Goal: Task Accomplishment & Management: Use online tool/utility

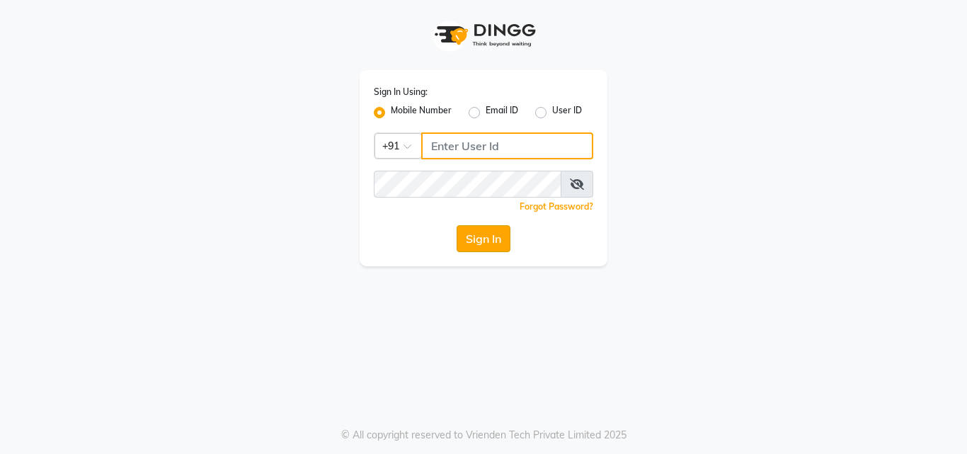
type input "9843237318"
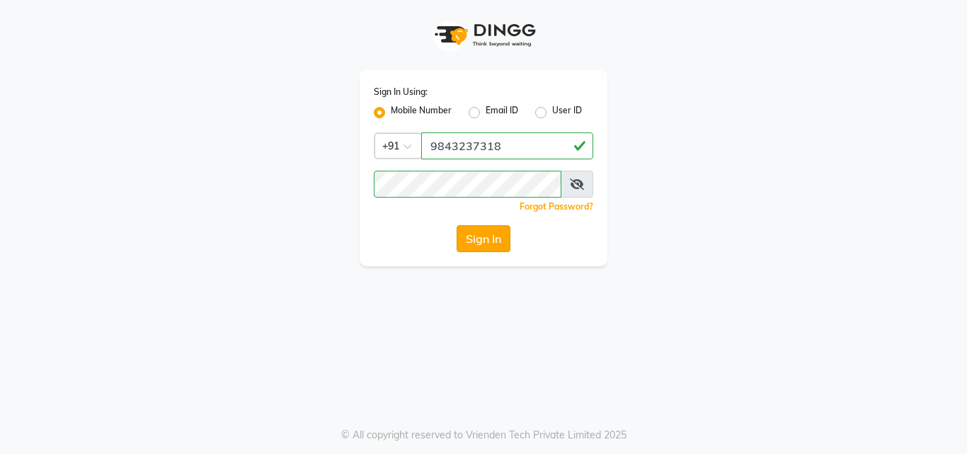
click at [491, 238] on button "Sign In" at bounding box center [484, 238] width 54 height 27
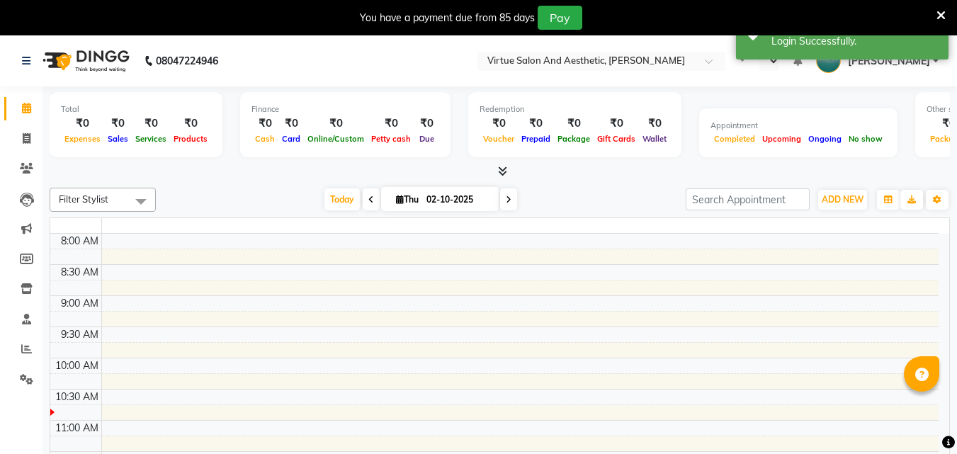
select select "en"
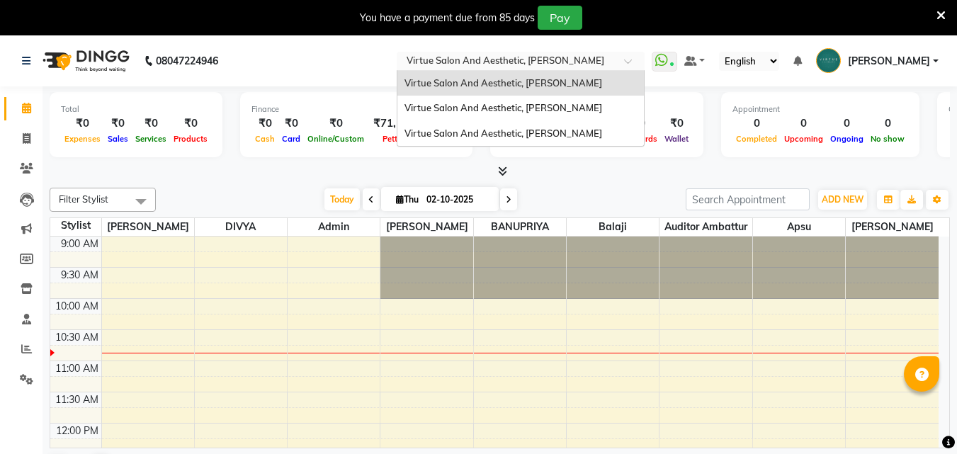
click at [532, 58] on input "text" at bounding box center [506, 62] width 205 height 14
click at [574, 130] on span "Virtue Salon And Aesthetic, [PERSON_NAME]" at bounding box center [503, 132] width 198 height 11
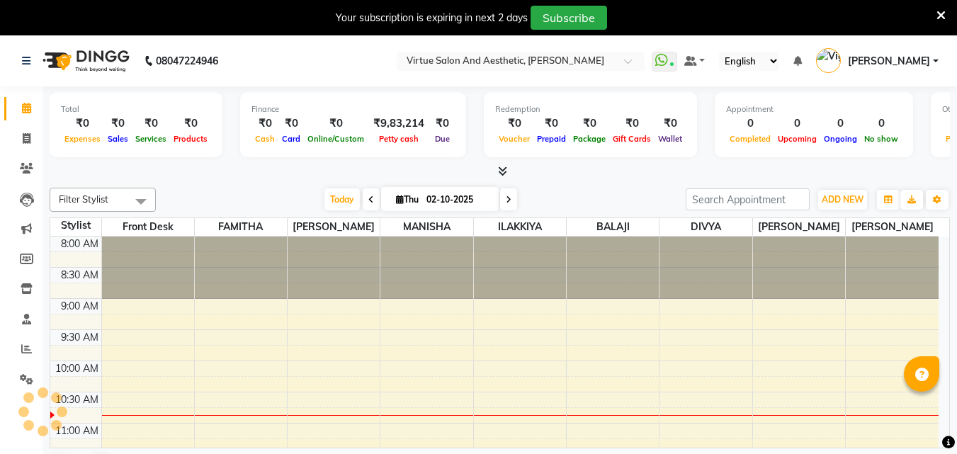
click at [941, 16] on icon at bounding box center [940, 15] width 9 height 13
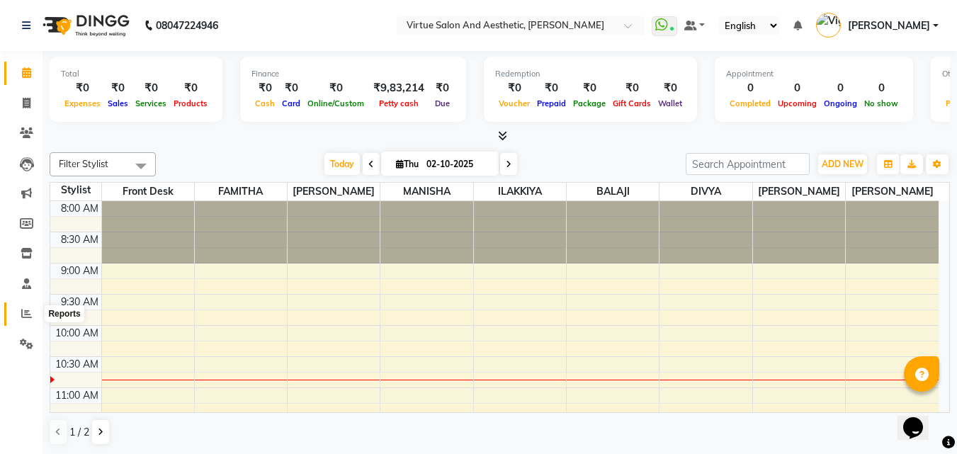
click at [21, 306] on span at bounding box center [26, 314] width 25 height 16
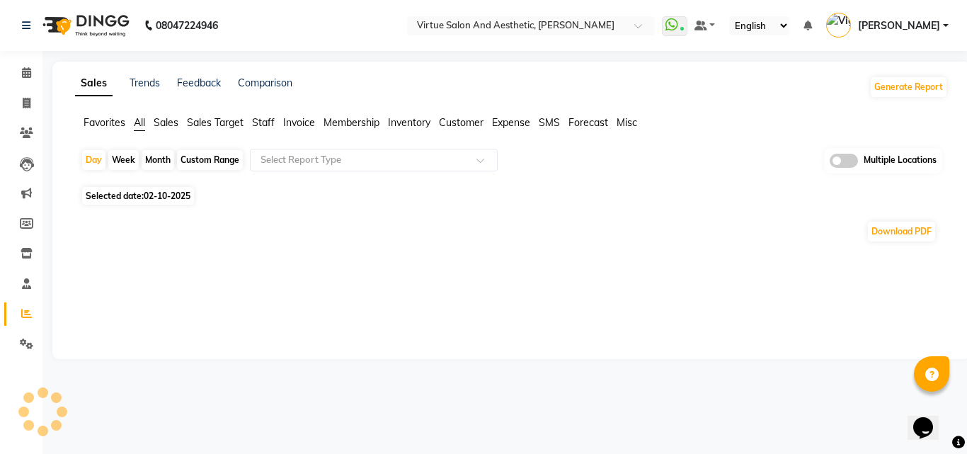
click at [210, 165] on div "Custom Range" at bounding box center [210, 160] width 66 height 20
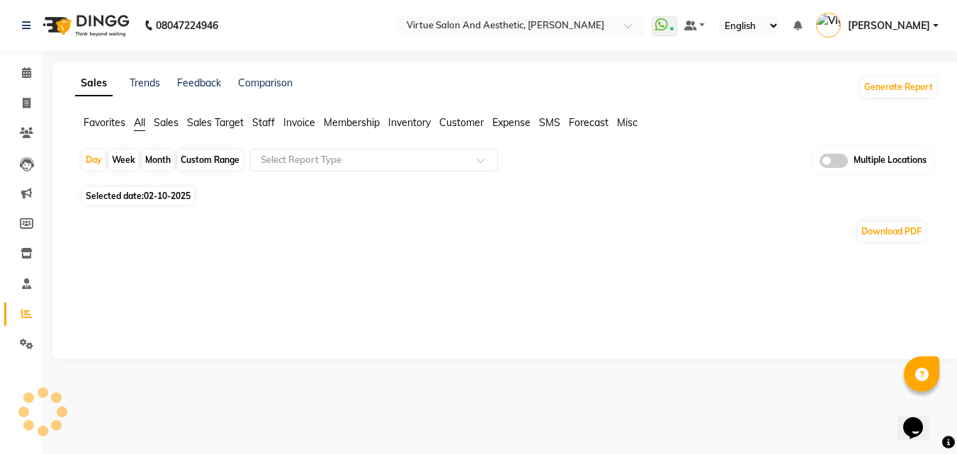
select select "10"
select select "2025"
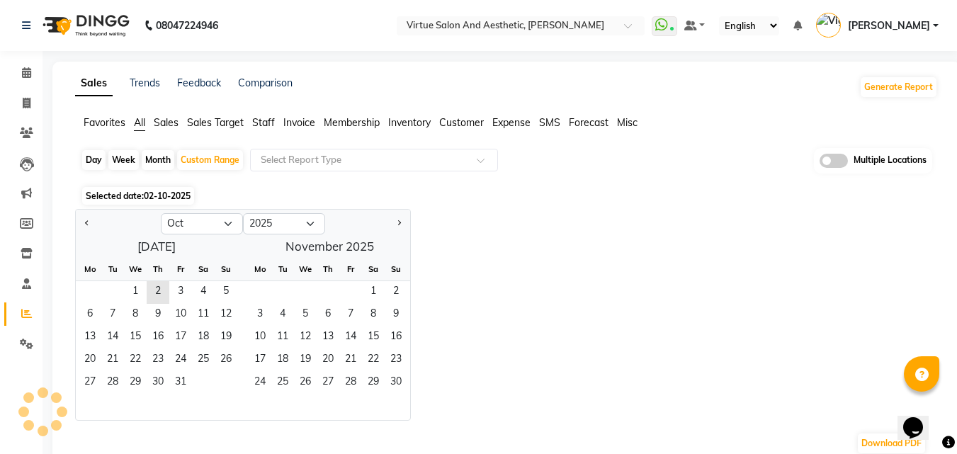
click at [183, 204] on span "Selected date: [DATE]" at bounding box center [138, 196] width 112 height 18
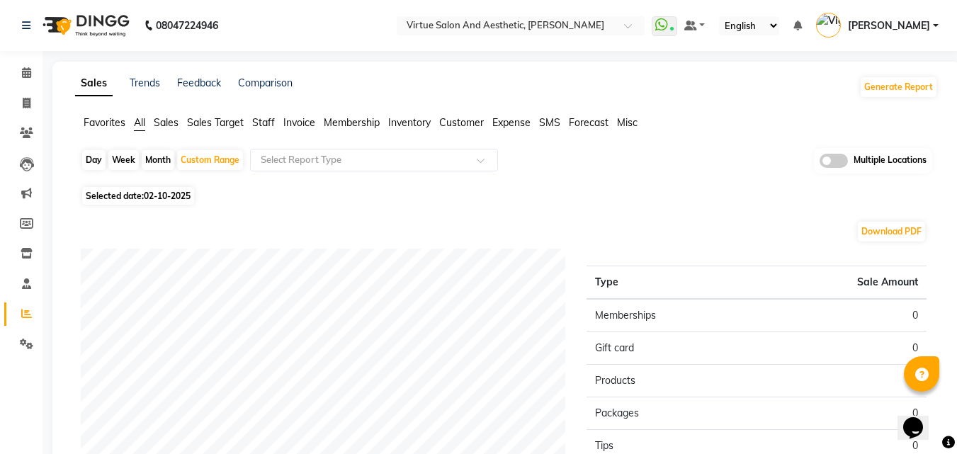
click at [117, 198] on span "Selected date: [DATE]" at bounding box center [138, 196] width 112 height 18
select select "10"
select select "2025"
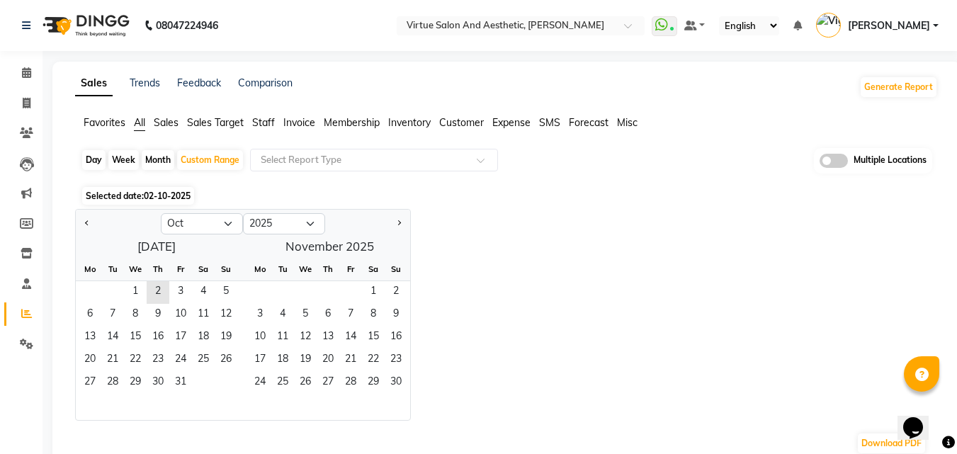
click at [79, 222] on div at bounding box center [118, 223] width 85 height 23
click at [93, 229] on div at bounding box center [118, 223] width 85 height 23
click at [91, 227] on button "Previous month" at bounding box center [86, 223] width 11 height 23
select select "9"
click at [118, 373] on span "30" at bounding box center [112, 383] width 23 height 23
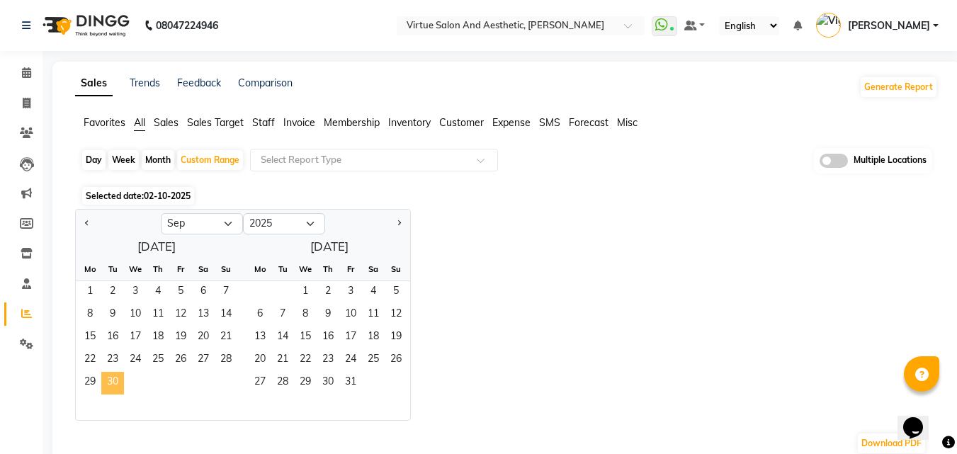
click at [113, 375] on span "30" at bounding box center [112, 383] width 23 height 23
click at [96, 159] on div "Day" at bounding box center [93, 160] width 23 height 20
select select "9"
select select "2025"
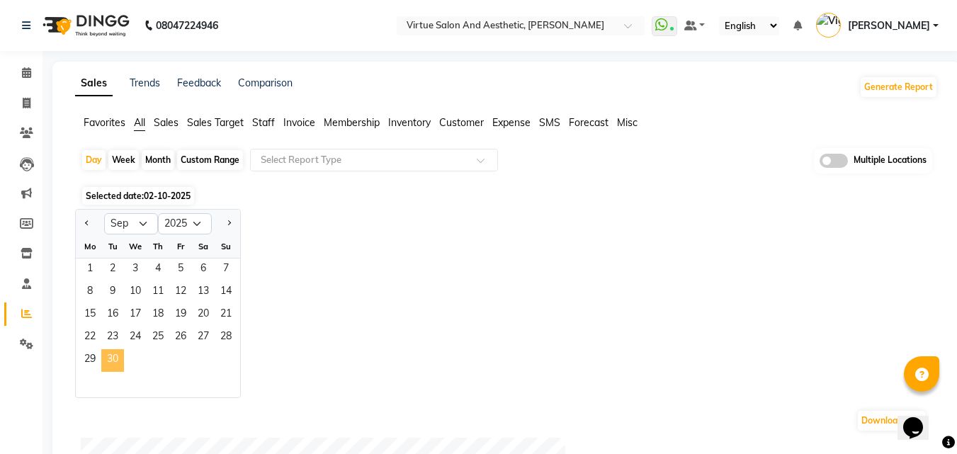
click at [113, 359] on span "30" at bounding box center [112, 360] width 23 height 23
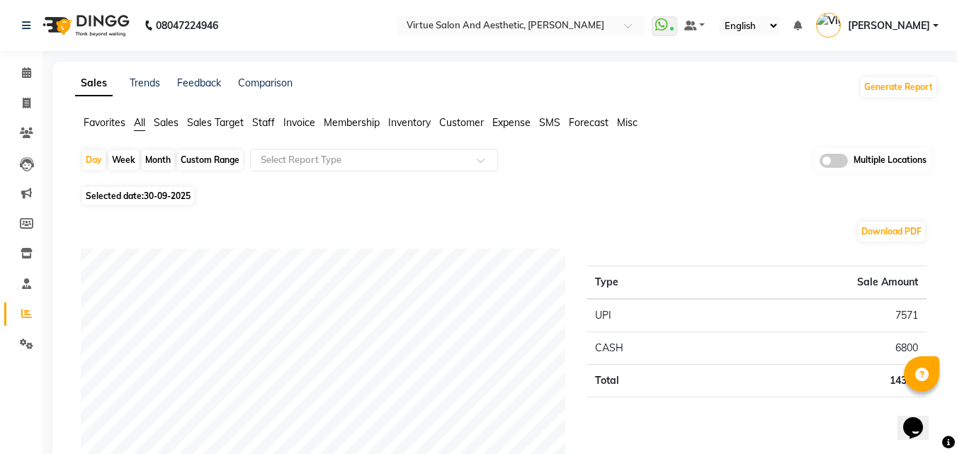
click at [297, 118] on span "Invoice" at bounding box center [299, 122] width 32 height 13
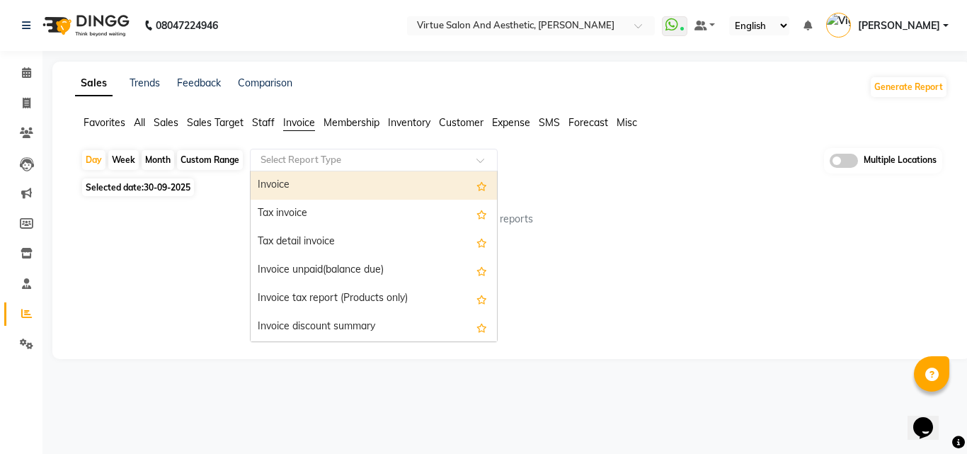
click at [317, 161] on input "text" at bounding box center [360, 160] width 204 height 14
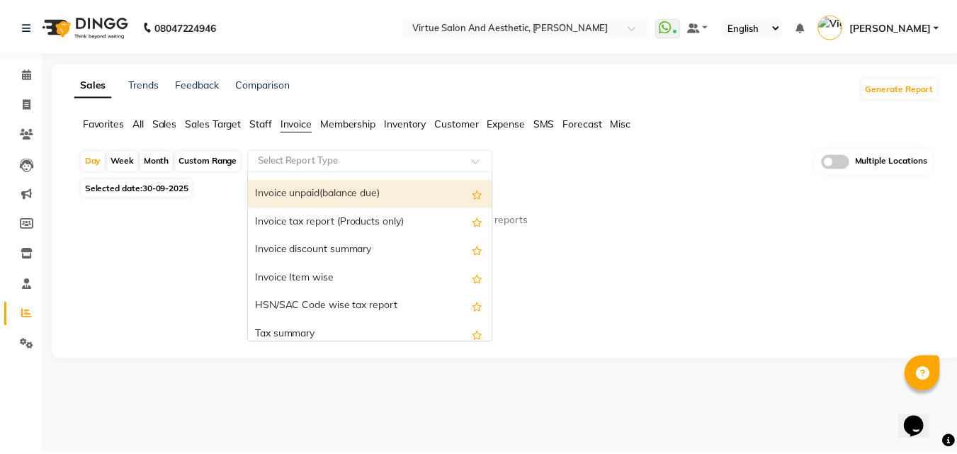
scroll to position [142, 0]
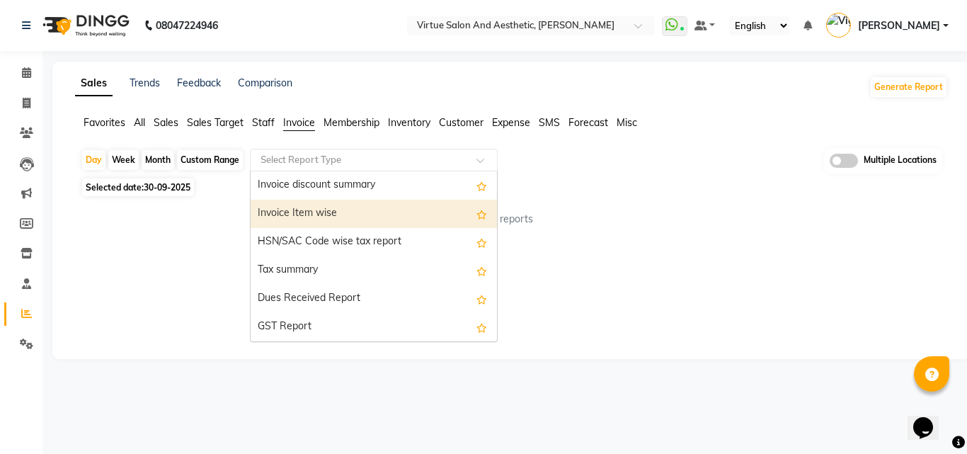
click at [367, 210] on div "Invoice Item wise" at bounding box center [374, 214] width 246 height 28
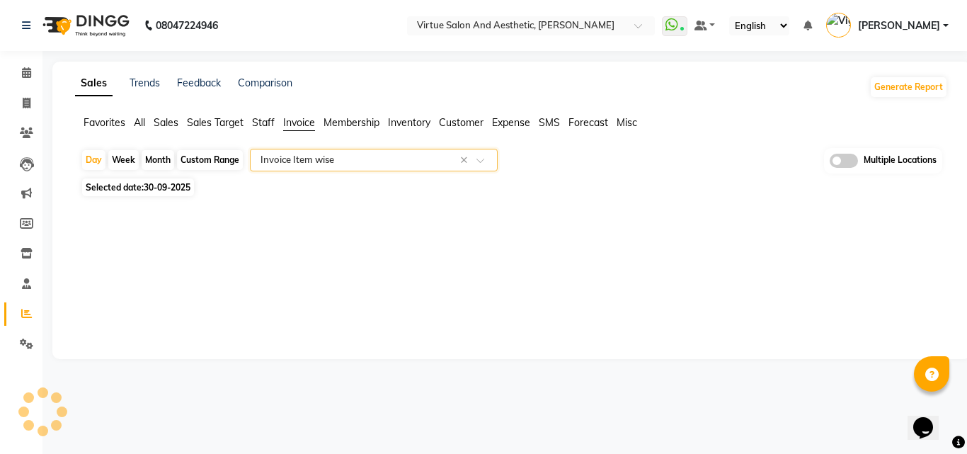
select select "full_report"
select select "csv"
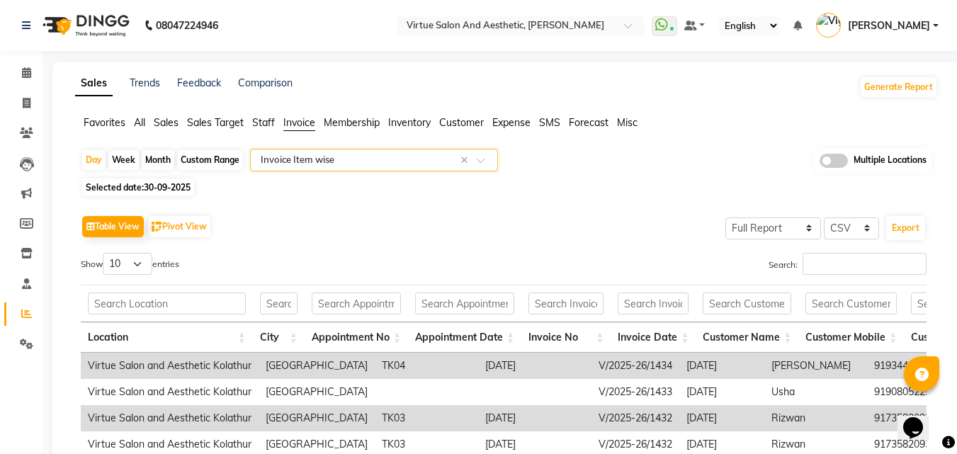
click at [521, 230] on div "Table View Pivot View Select Full Report Filtered Report Select CSV PDF Export" at bounding box center [503, 227] width 845 height 30
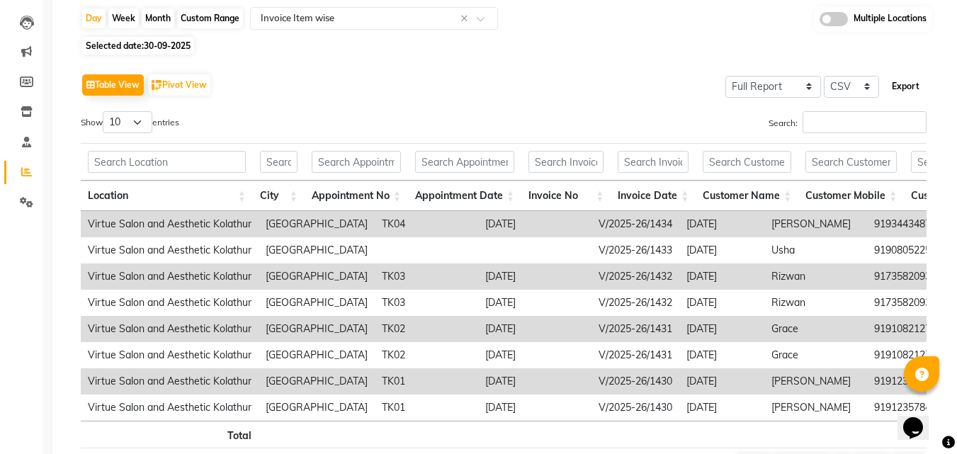
click at [913, 88] on button "Export" at bounding box center [905, 86] width 39 height 24
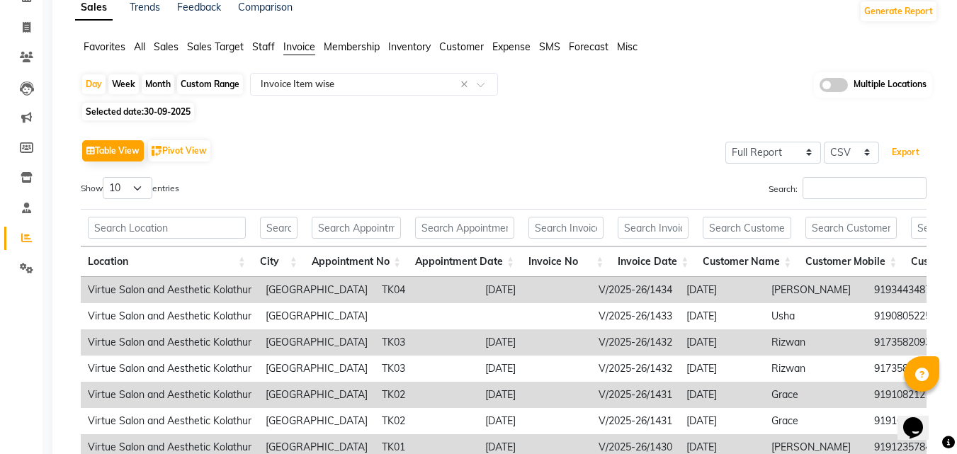
scroll to position [0, 0]
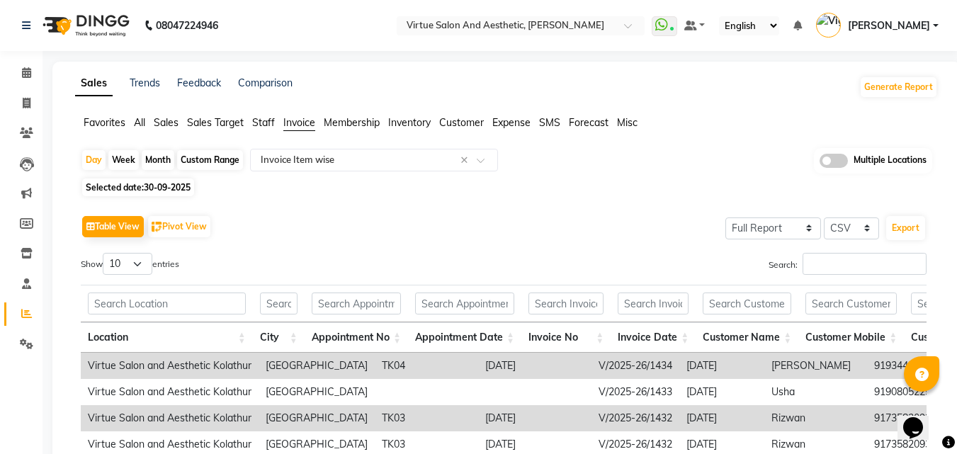
click at [162, 116] on span "Sales" at bounding box center [166, 122] width 25 height 13
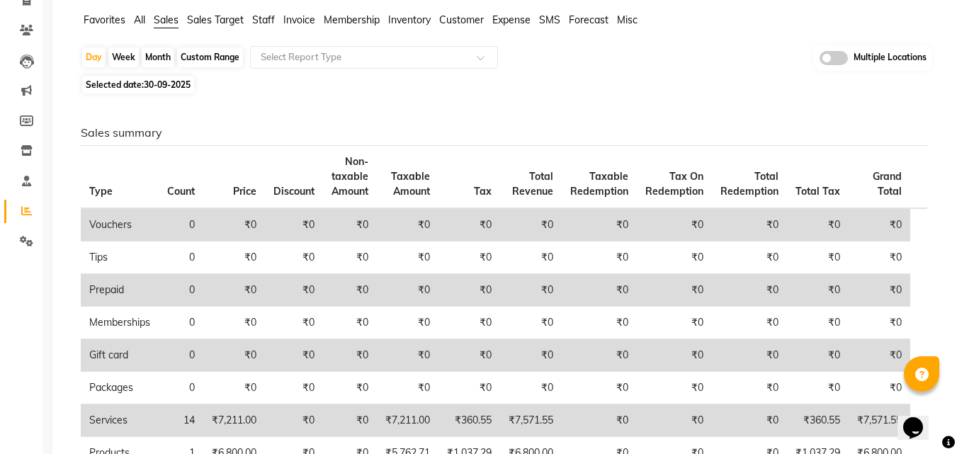
scroll to position [71, 0]
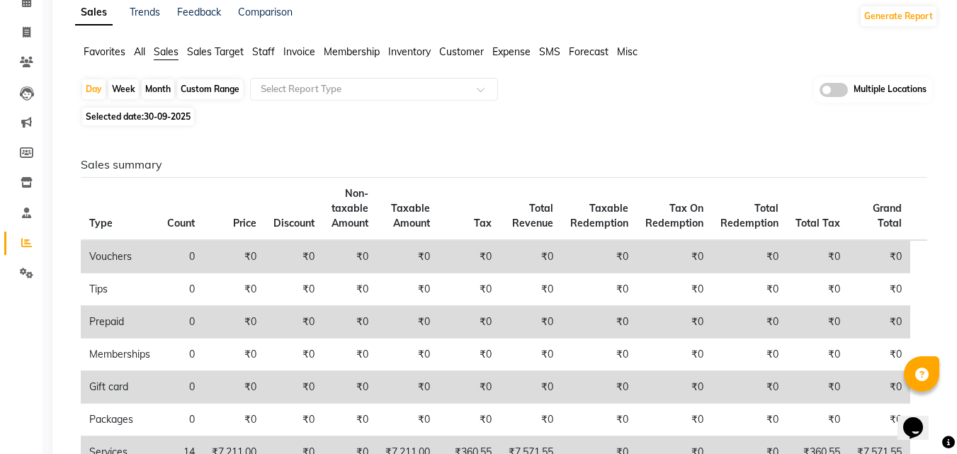
click at [223, 93] on div "Custom Range" at bounding box center [210, 89] width 66 height 20
select select "9"
select select "2025"
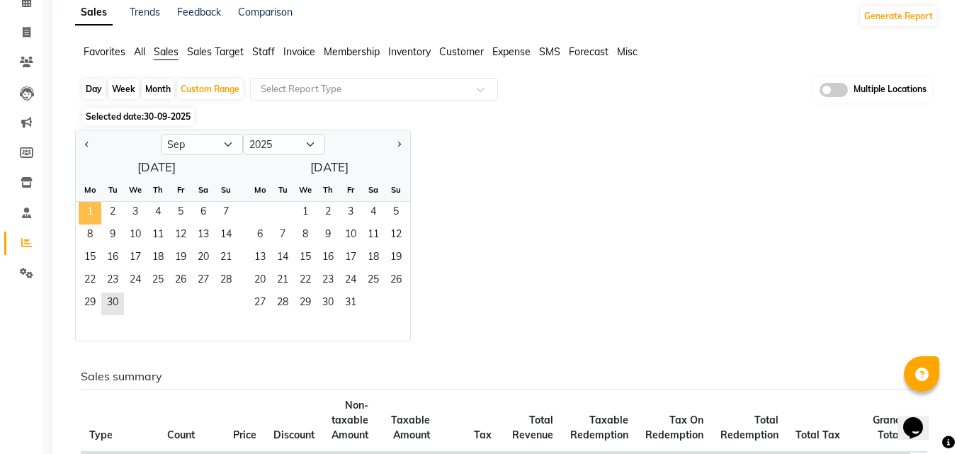
click at [93, 209] on span "1" at bounding box center [90, 213] width 23 height 23
click at [113, 297] on span "30" at bounding box center [112, 303] width 23 height 23
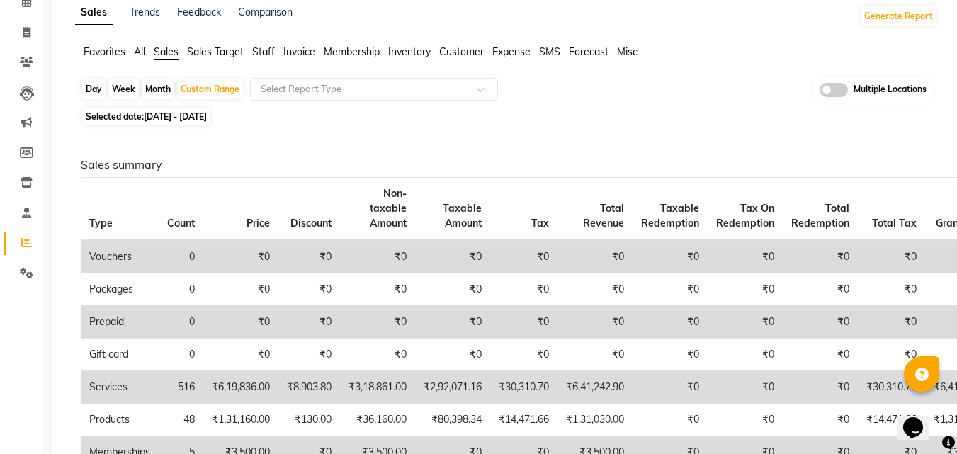
click at [307, 43] on div "Sales Trends Feedback Comparison Generate Report Favorites All Sales Sales Targ…" at bounding box center [506, 428] width 908 height 874
click at [296, 52] on span "Invoice" at bounding box center [299, 51] width 32 height 13
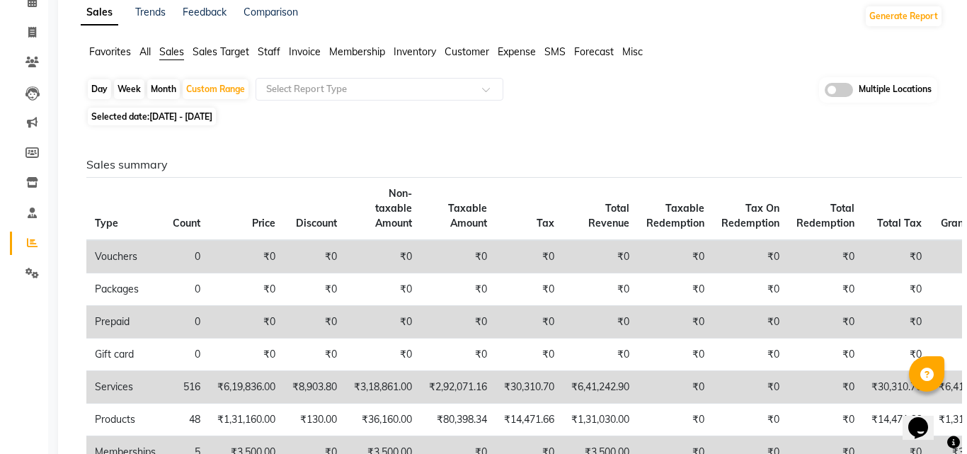
scroll to position [0, 0]
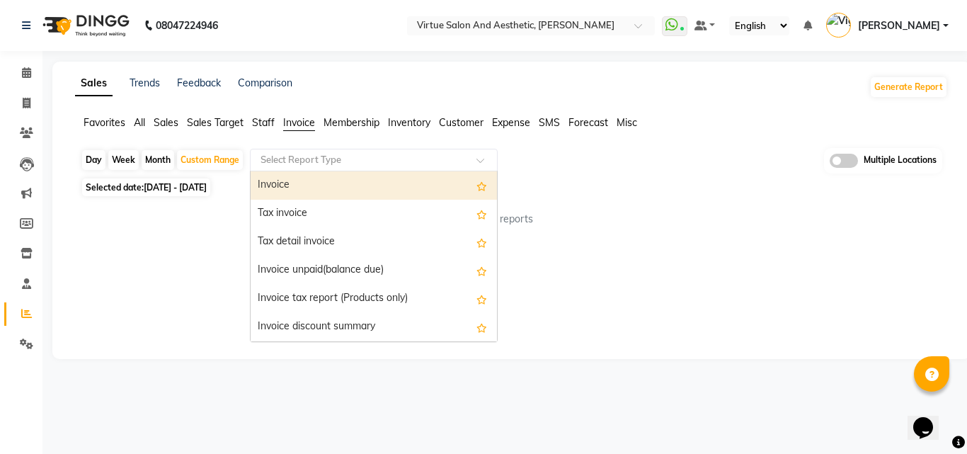
click at [324, 159] on input "text" at bounding box center [360, 160] width 204 height 14
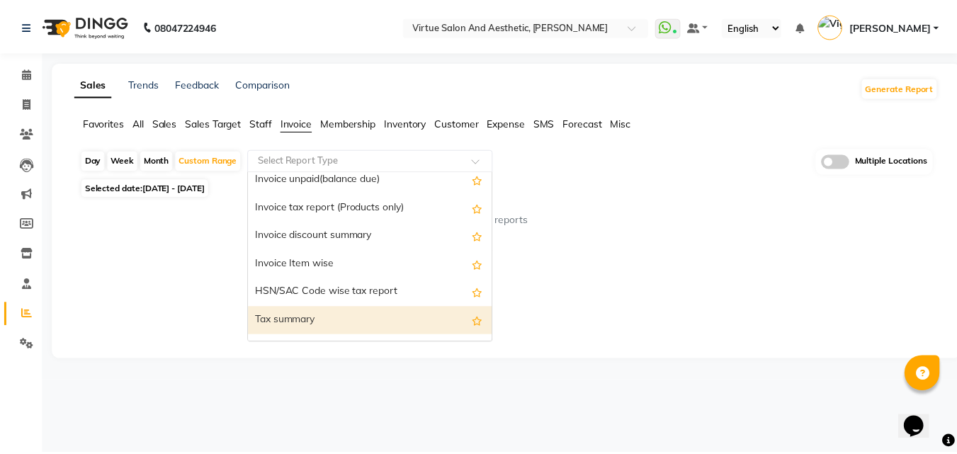
scroll to position [142, 0]
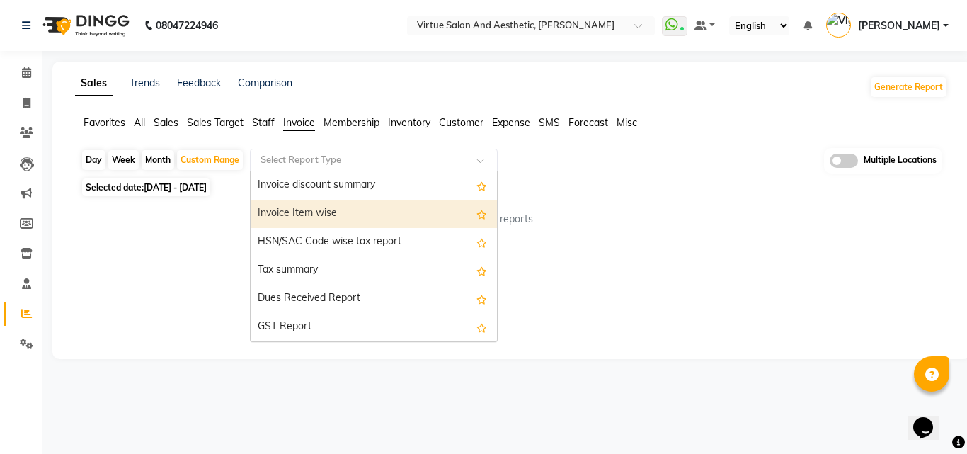
click at [353, 212] on div "Invoice Item wise" at bounding box center [374, 214] width 246 height 28
select select "full_report"
select select "csv"
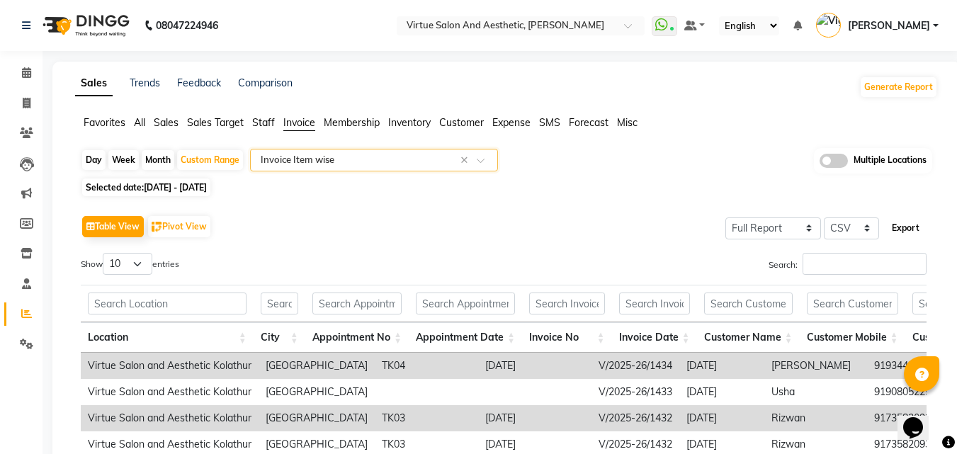
click at [904, 228] on button "Export" at bounding box center [905, 228] width 39 height 24
click at [452, 247] on div "Table View Pivot View Select Full Report Filtered Report Select CSV PDF Export …" at bounding box center [503, 443] width 845 height 463
click at [919, 237] on button "Export" at bounding box center [905, 228] width 39 height 24
